Goal: Task Accomplishment & Management: Complete application form

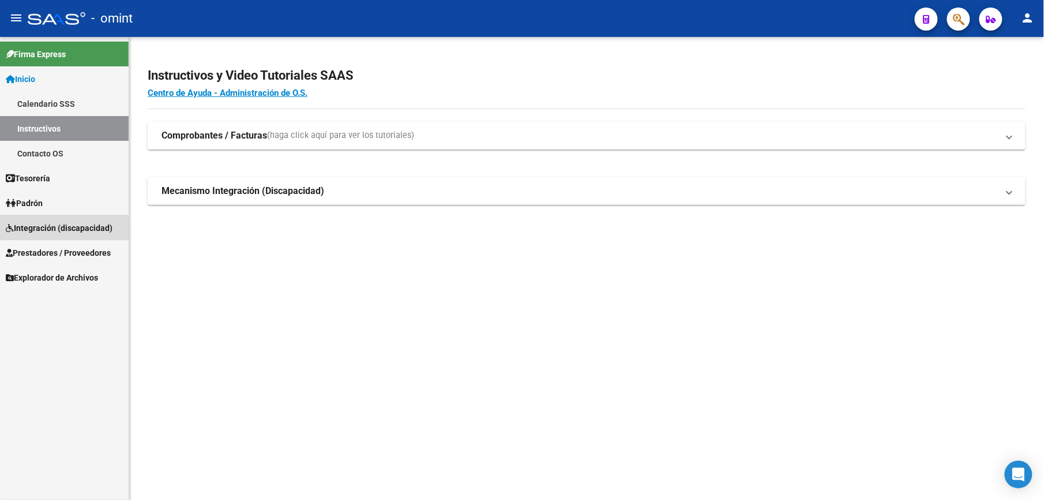
click at [40, 234] on span "Integración (discapacidad)" at bounding box center [59, 228] width 107 height 13
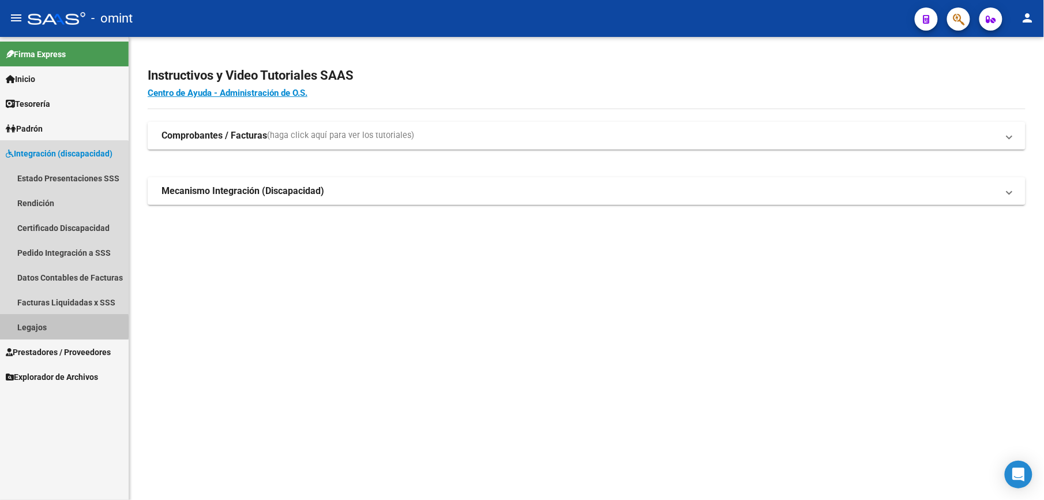
click at [24, 327] on link "Legajos" at bounding box center [64, 326] width 129 height 25
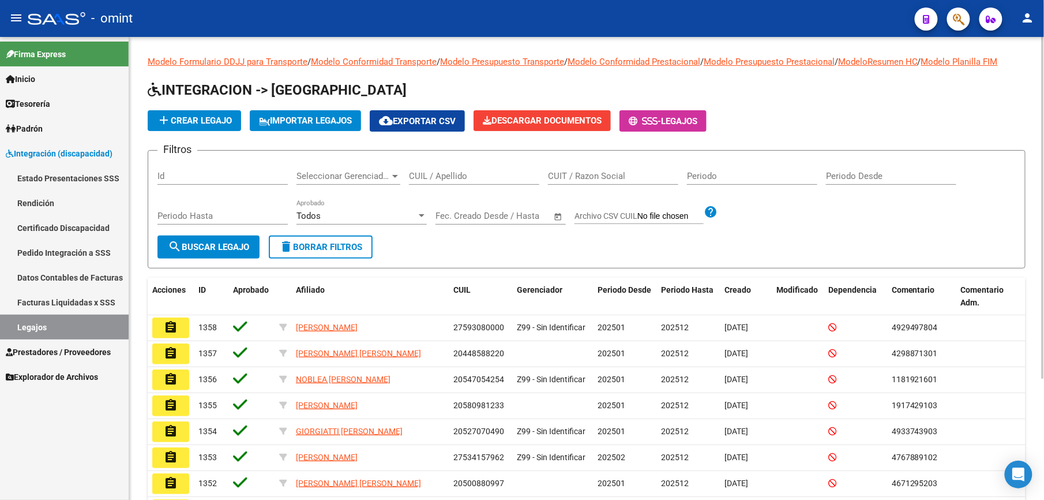
click at [455, 181] on div "CUIL / Apellido" at bounding box center [474, 172] width 130 height 25
click at [462, 173] on input "CUIL / Apellido" at bounding box center [474, 176] width 130 height 10
paste input "57040712"
type input "5"
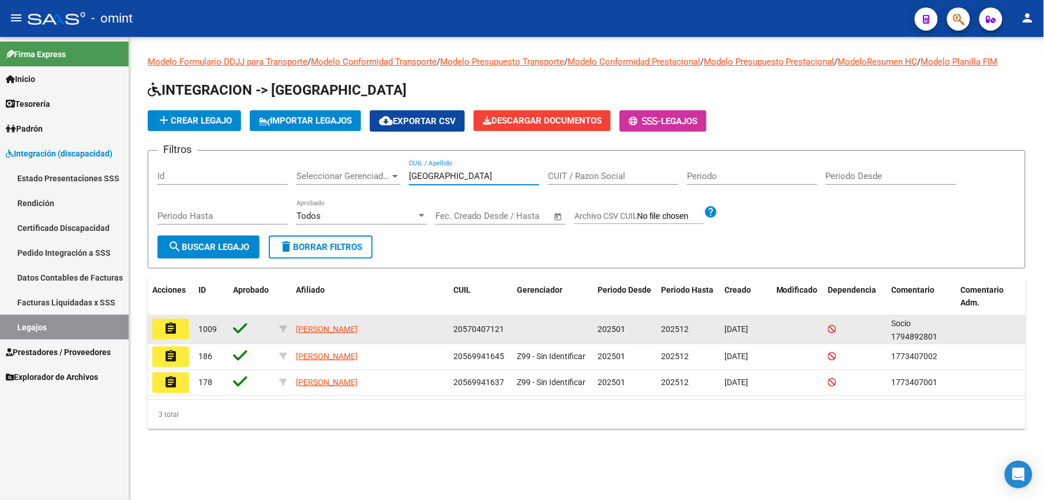
type input "[GEOGRAPHIC_DATA]"
click at [171, 324] on mat-icon "assignment" at bounding box center [171, 328] width 14 height 14
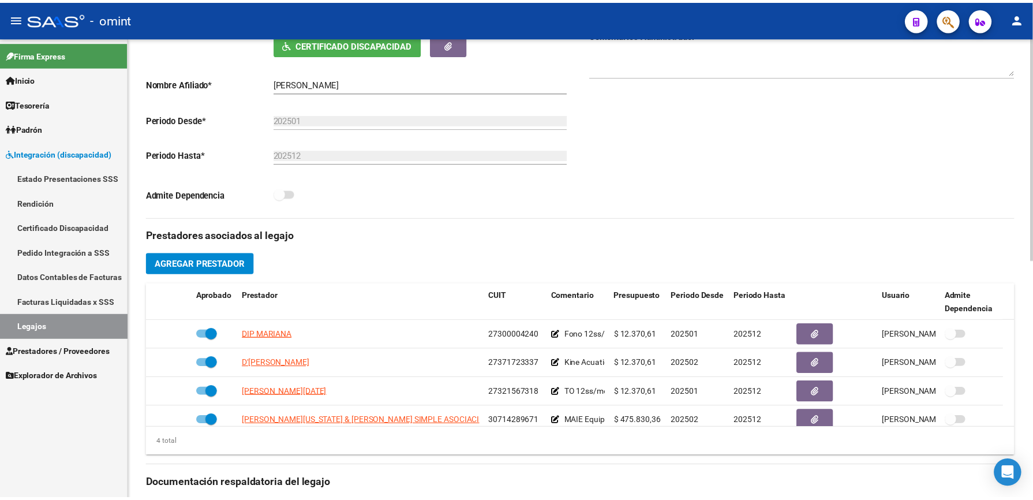
scroll to position [12, 0]
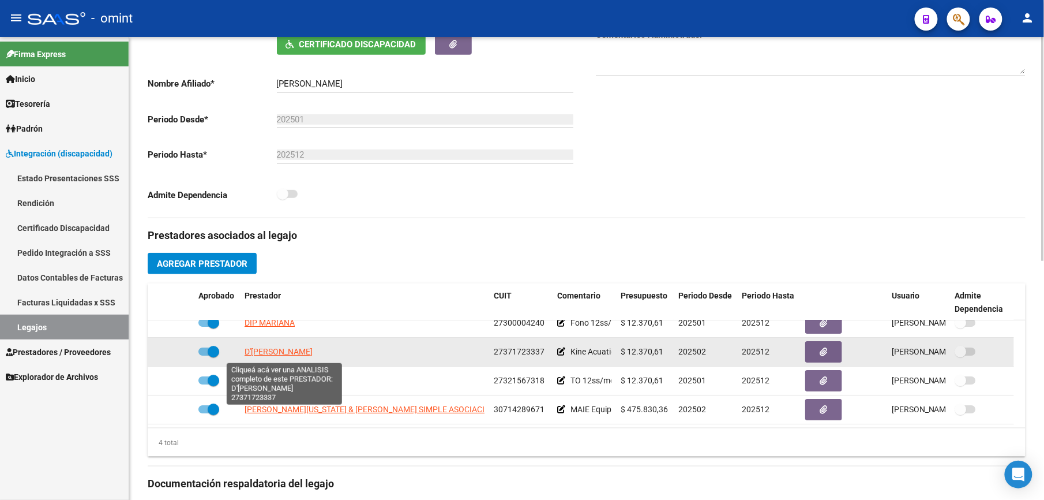
click at [277, 353] on span "D'[PERSON_NAME]" at bounding box center [279, 351] width 68 height 9
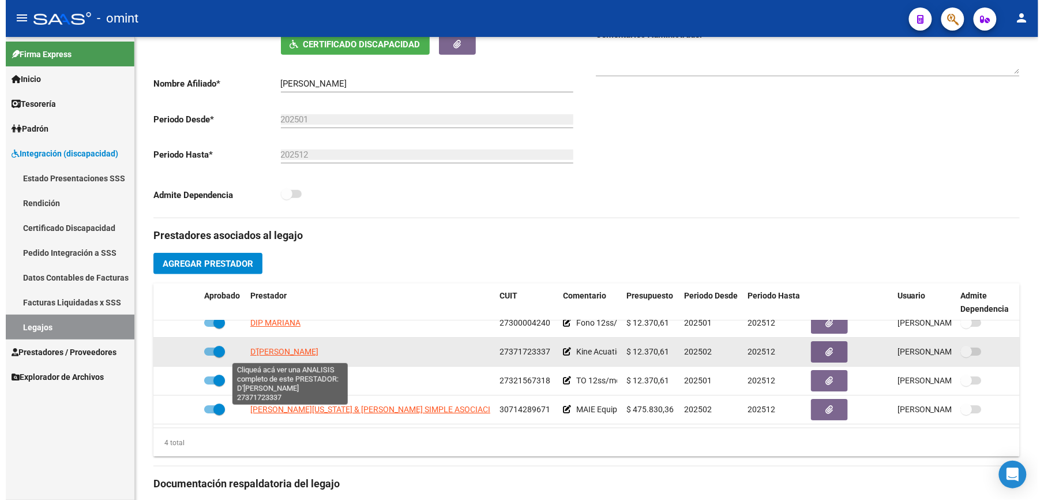
scroll to position [243, 0]
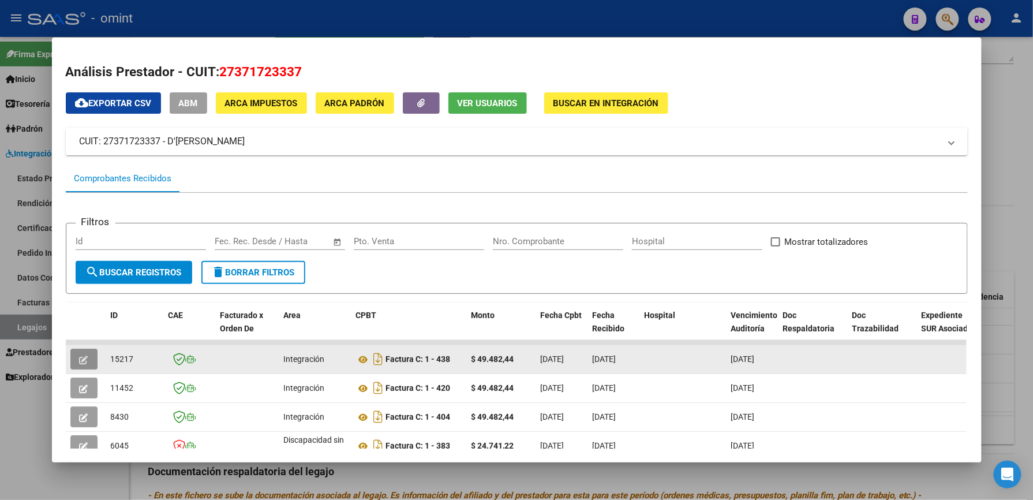
click at [80, 357] on icon "button" at bounding box center [84, 359] width 9 height 9
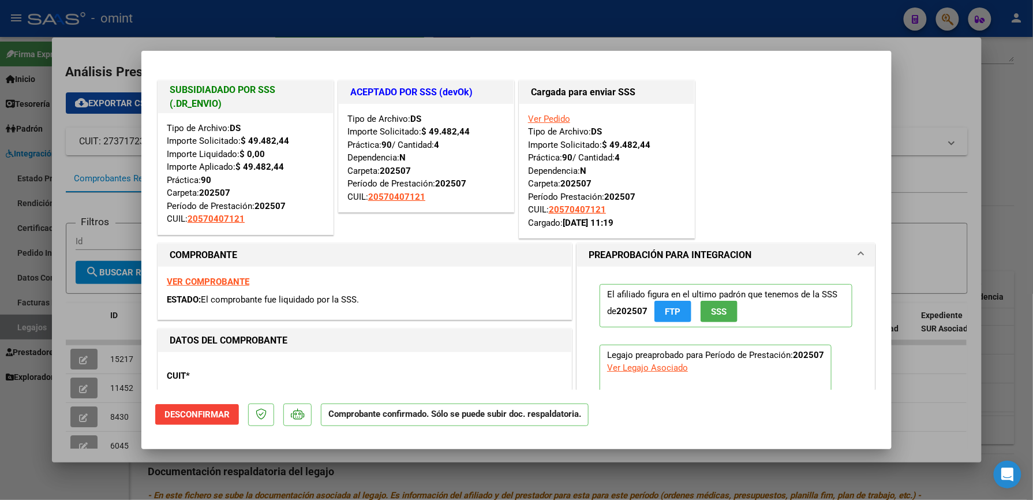
click at [986, 104] on div at bounding box center [516, 250] width 1033 height 500
type input "$ 0,00"
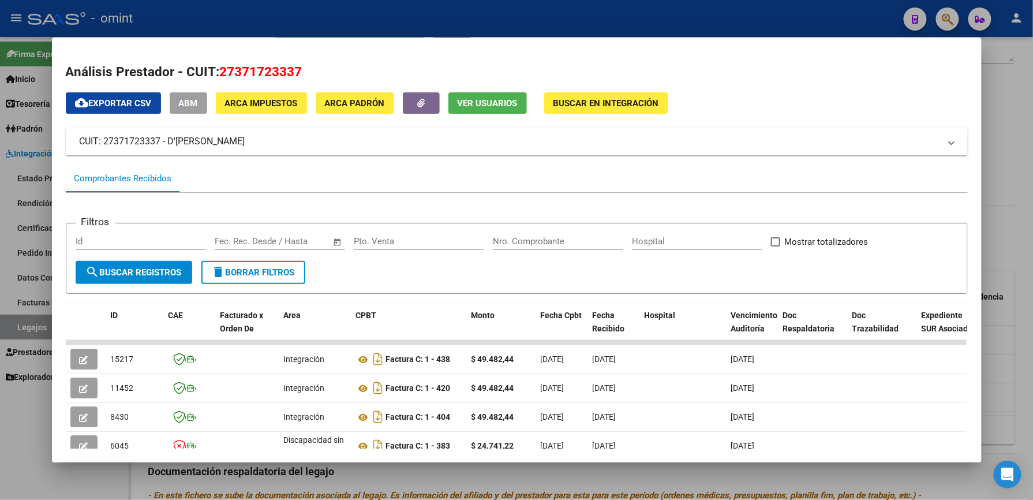
click at [1009, 105] on div at bounding box center [516, 250] width 1033 height 500
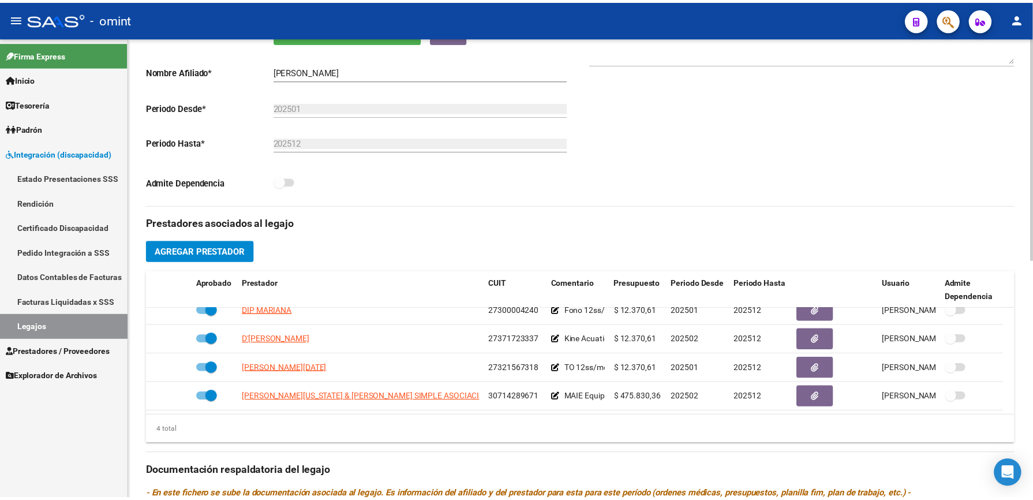
scroll to position [231, 0]
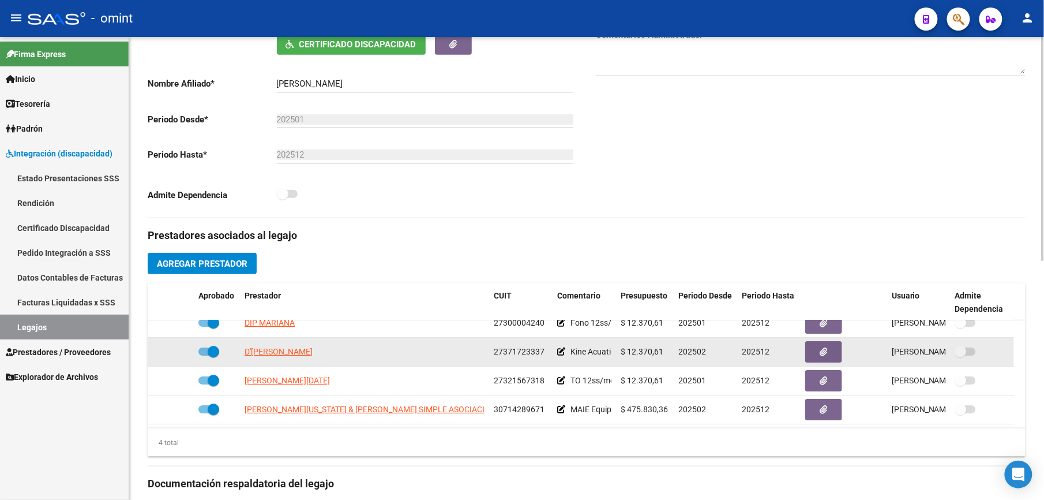
click at [218, 351] on span at bounding box center [214, 352] width 12 height 12
click at [204, 355] on input "checkbox" at bounding box center [204, 355] width 1 height 1
click at [200, 349] on span at bounding box center [205, 352] width 12 height 12
click at [204, 355] on input "checkbox" at bounding box center [204, 355] width 1 height 1
click at [201, 353] on span at bounding box center [209, 351] width 21 height 8
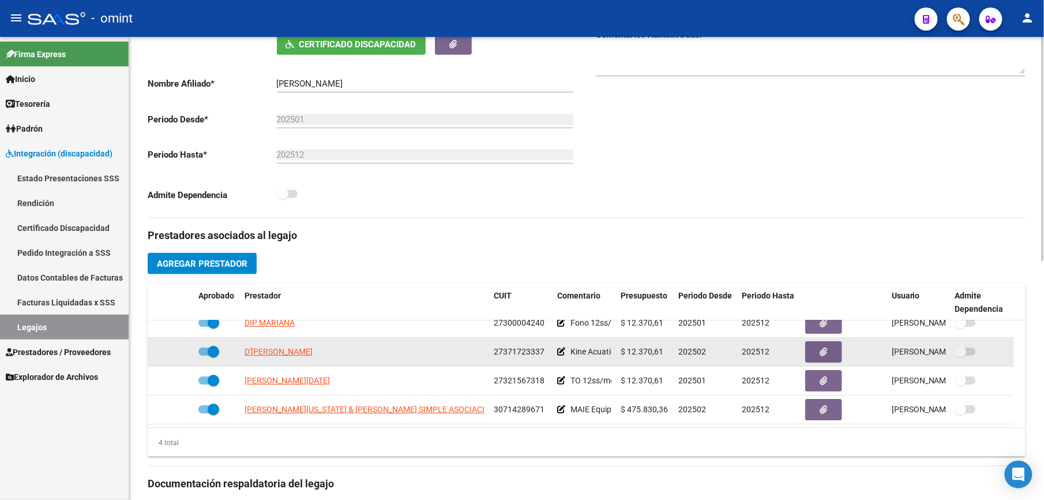
click at [204, 355] on input "checkbox" at bounding box center [204, 355] width 1 height 1
checkbox input "false"
click at [174, 354] on icon at bounding box center [177, 351] width 8 height 8
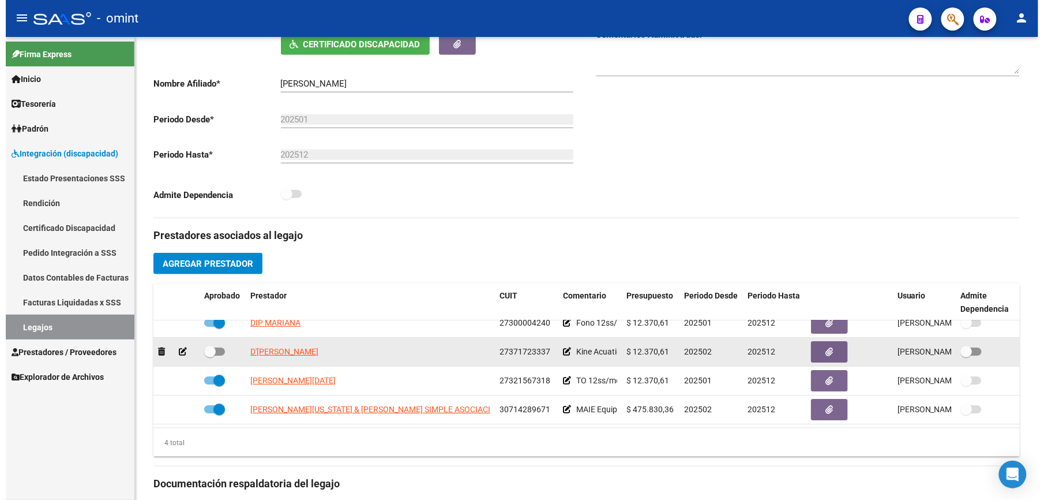
scroll to position [243, 0]
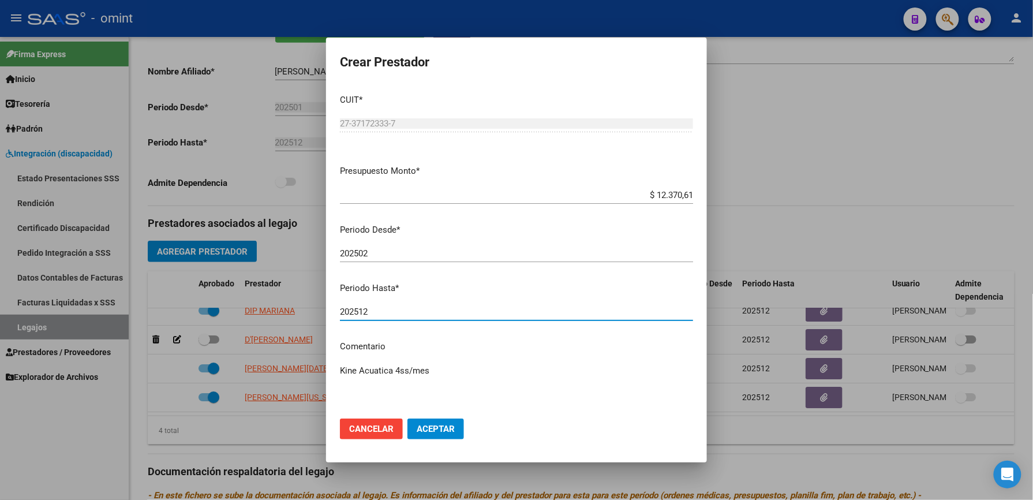
click at [372, 309] on input "202512" at bounding box center [516, 311] width 353 height 10
type input "202507"
click at [456, 372] on textarea "Kine Acuatica 4ss/mes" at bounding box center [516, 391] width 353 height 54
type textarea "Kine Acuatica 4ss/mes // cambio de pretstador desde el mes 8/2025"
click at [454, 435] on button "Aceptar" at bounding box center [435, 428] width 57 height 21
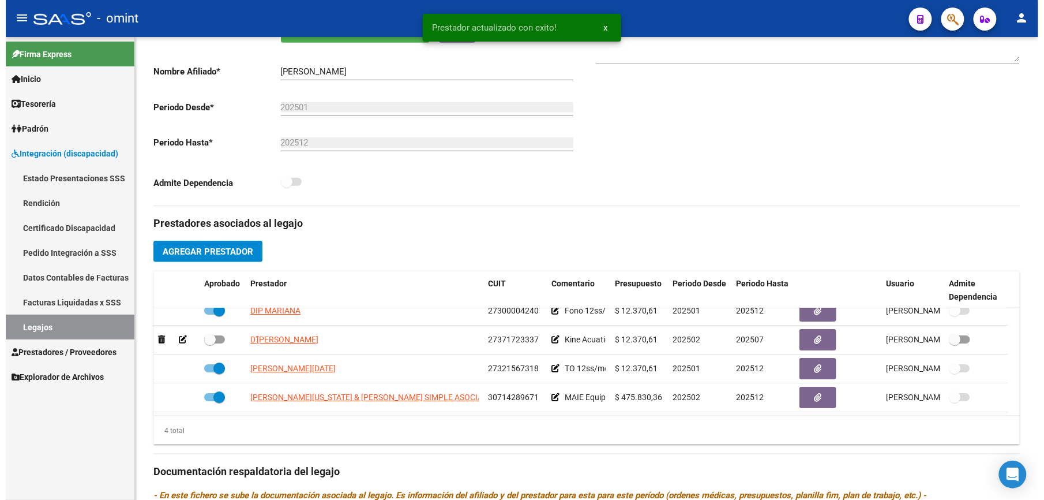
scroll to position [231, 0]
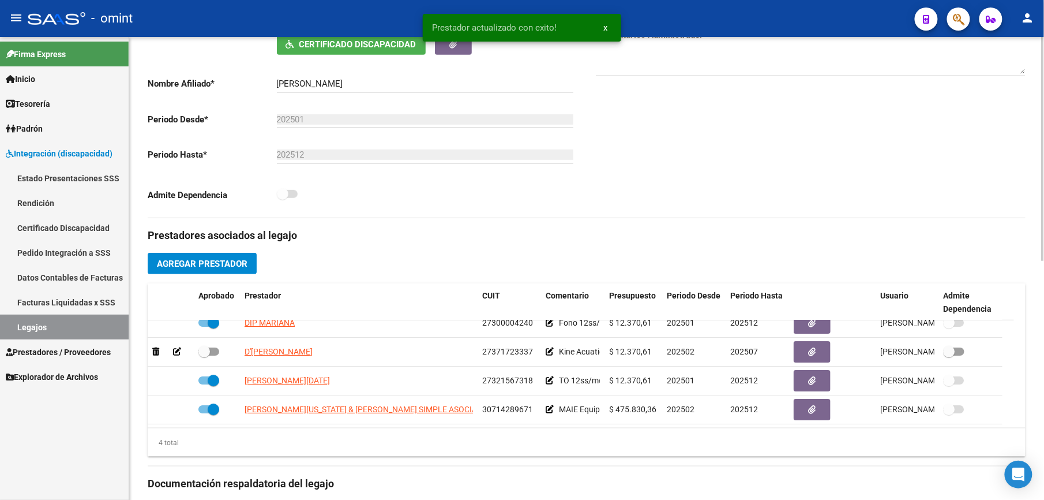
click at [859, 156] on div "Comentarios Comentarios Administrador" at bounding box center [806, 87] width 439 height 261
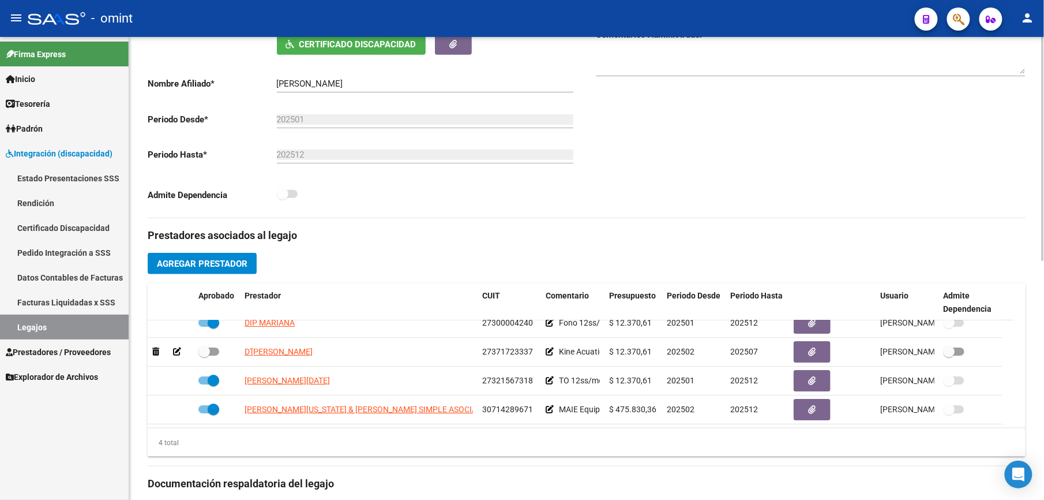
scroll to position [0, 0]
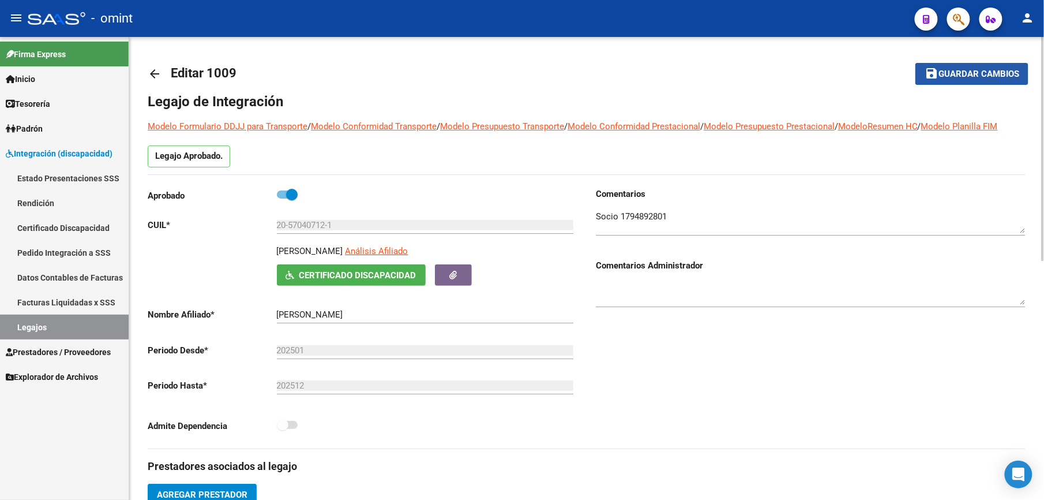
click at [988, 72] on span "Guardar cambios" at bounding box center [979, 74] width 81 height 10
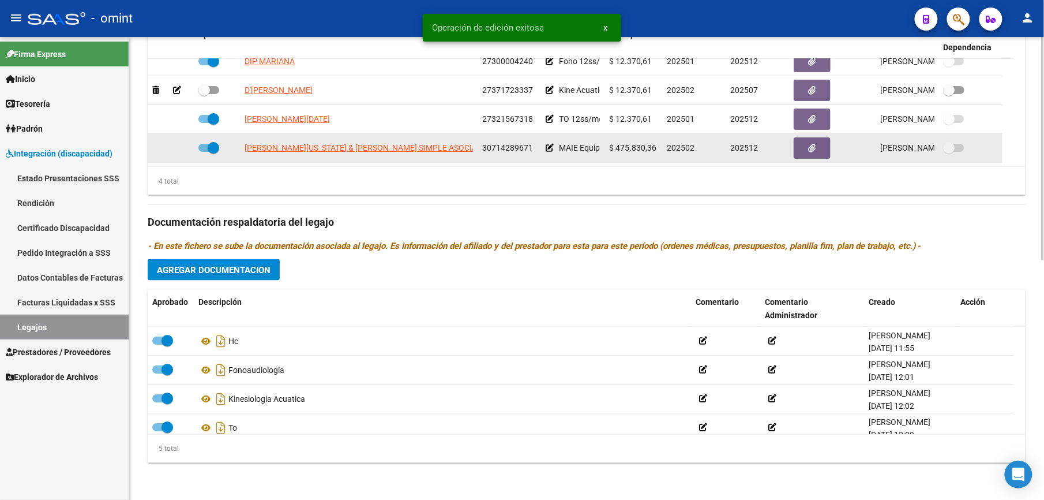
scroll to position [340, 0]
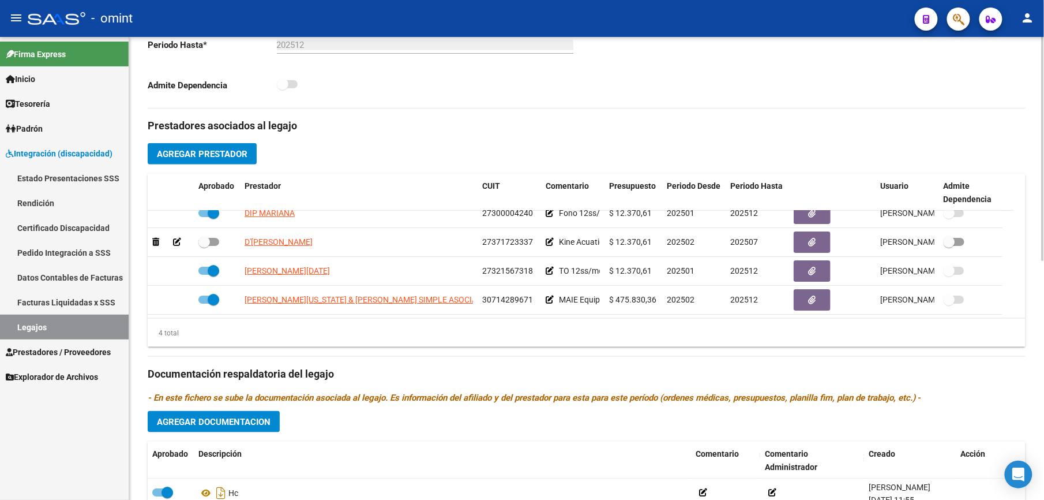
click at [529, 328] on div "4 total" at bounding box center [587, 333] width 878 height 29
click at [525, 337] on div "4 total" at bounding box center [587, 333] width 878 height 29
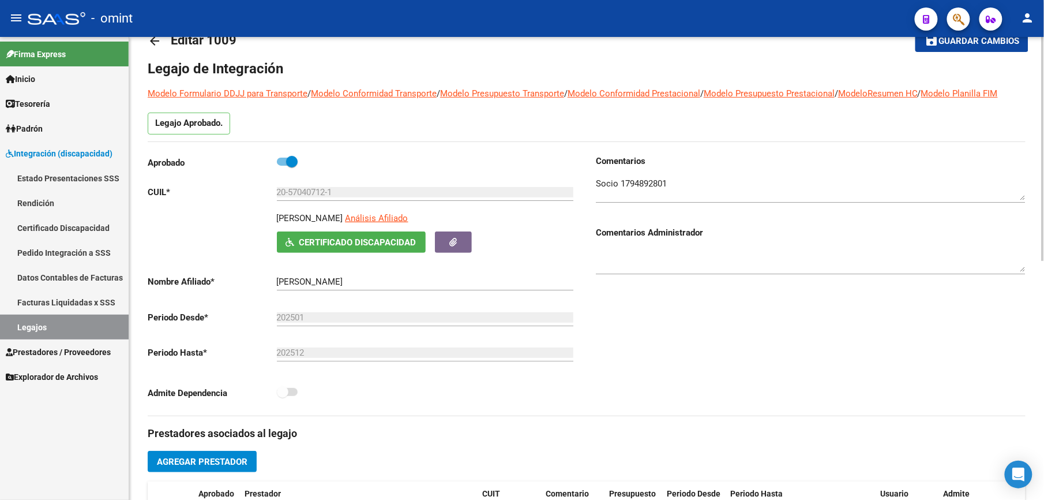
scroll to position [0, 0]
